Goal: Task Accomplishment & Management: Manage account settings

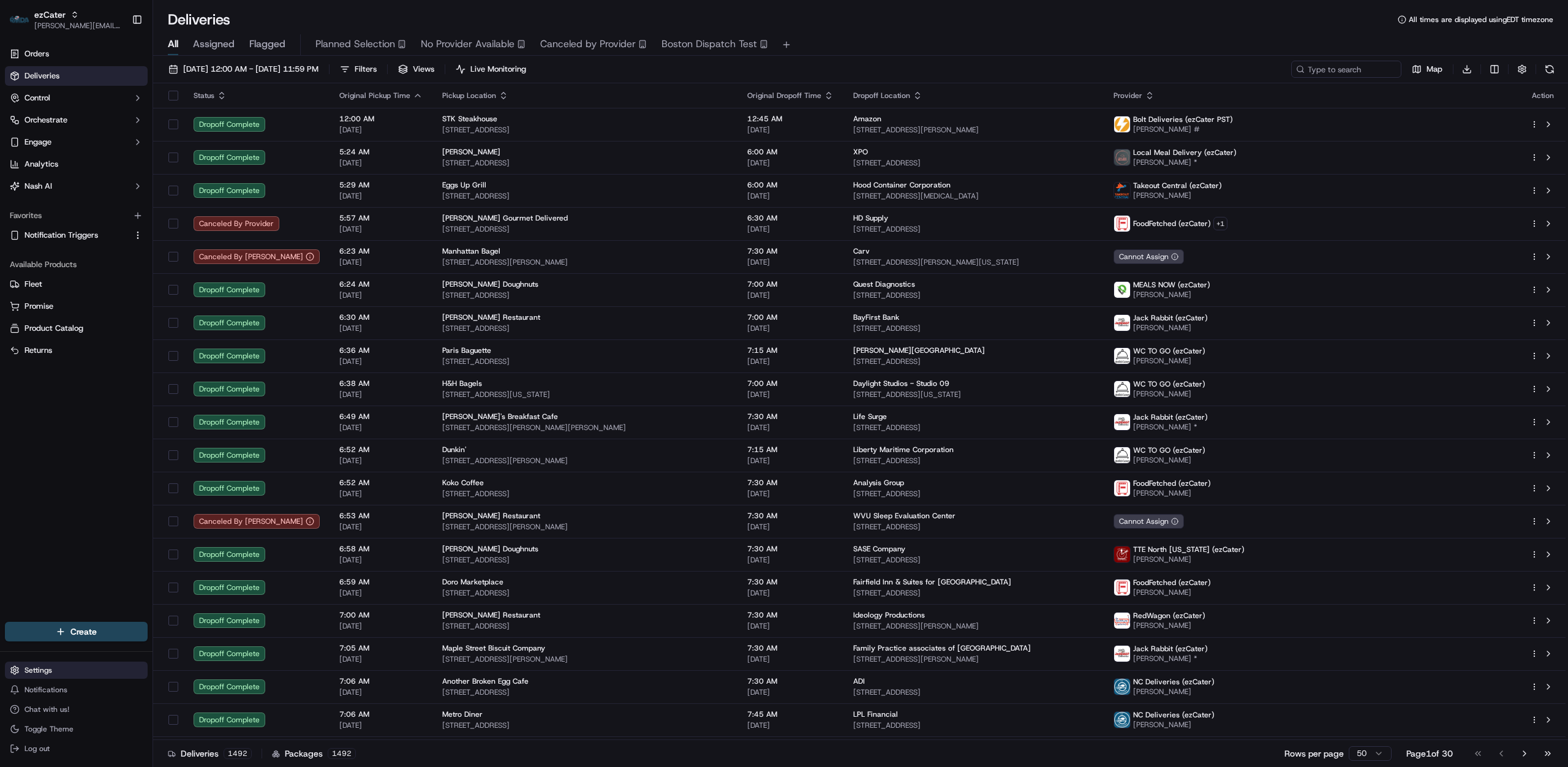
click at [87, 669] on html "ezCater [PERSON_NAME][EMAIL_ADDRESS][DOMAIN_NAME] Toggle Sidebar Orders Deliver…" at bounding box center [784, 383] width 1568 height 767
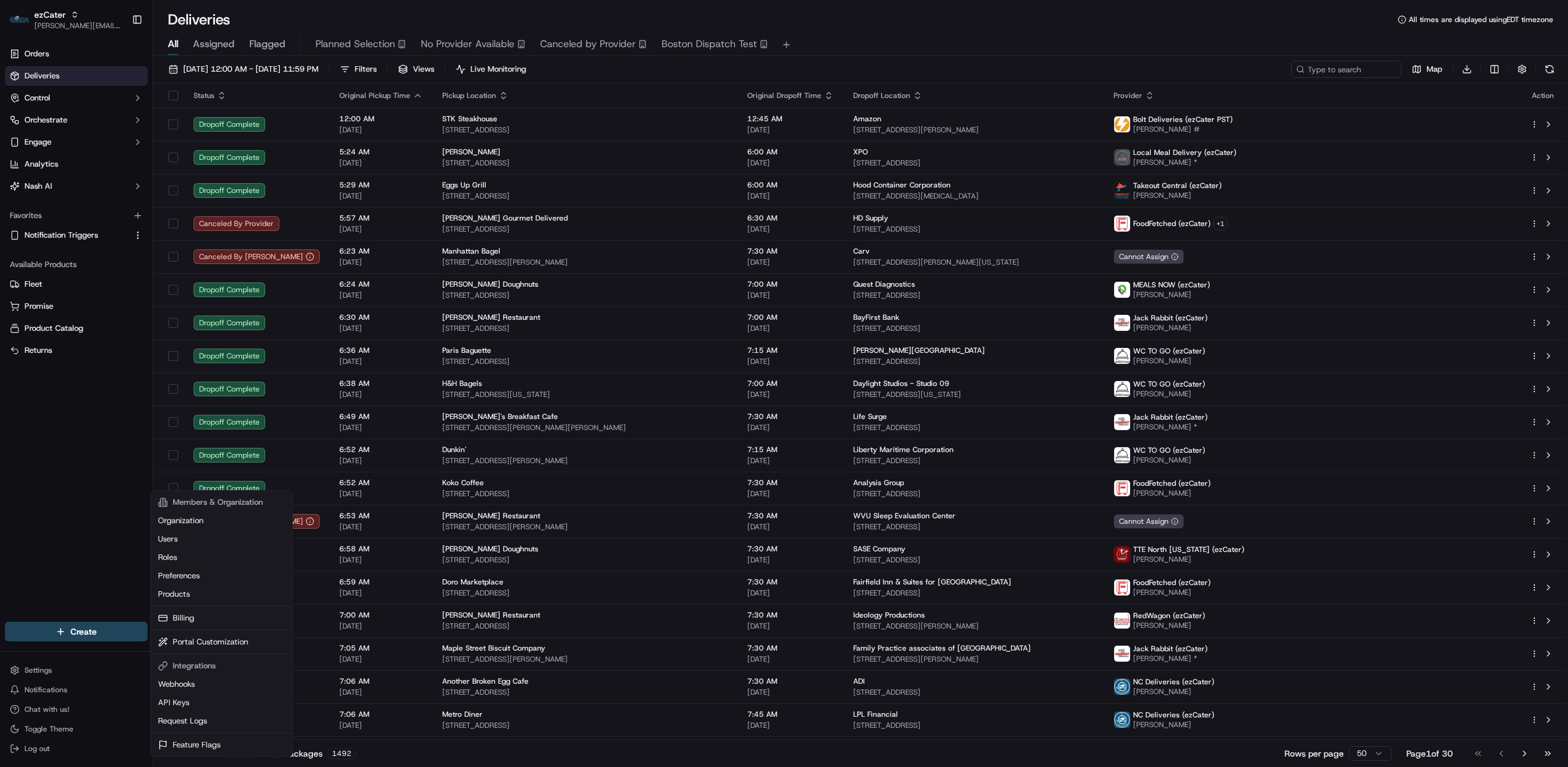
click at [23, 673] on html "ezCater [PERSON_NAME][EMAIL_ADDRESS][DOMAIN_NAME] Toggle Sidebar Orders Deliver…" at bounding box center [784, 383] width 1568 height 767
click at [81, 678] on html "ezCater [PERSON_NAME][EMAIL_ADDRESS][DOMAIN_NAME] Toggle Sidebar Orders Deliver…" at bounding box center [784, 383] width 1568 height 767
click at [204, 678] on link "Webhooks" at bounding box center [221, 684] width 136 height 18
